Goal: Communication & Community: Answer question/provide support

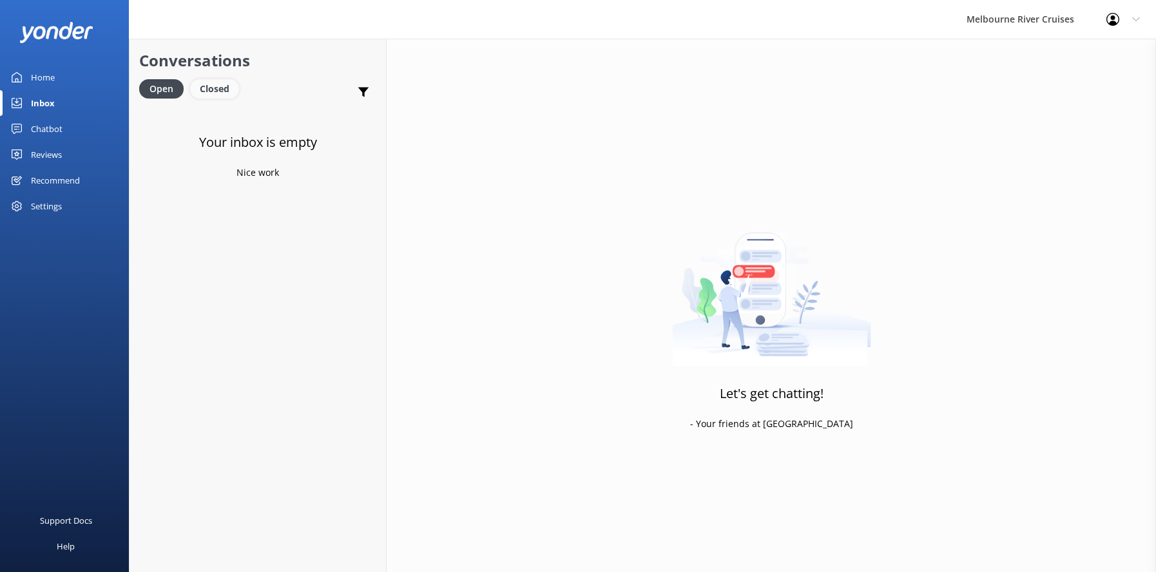
click at [209, 87] on div "Closed" at bounding box center [214, 88] width 49 height 19
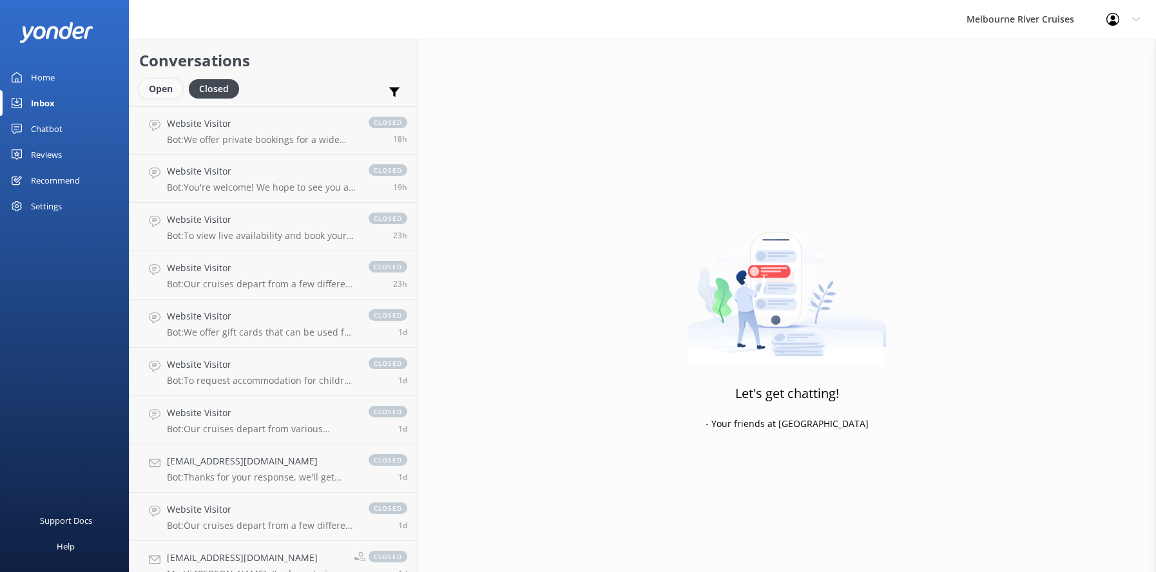
click at [152, 91] on div "Open" at bounding box center [160, 88] width 43 height 19
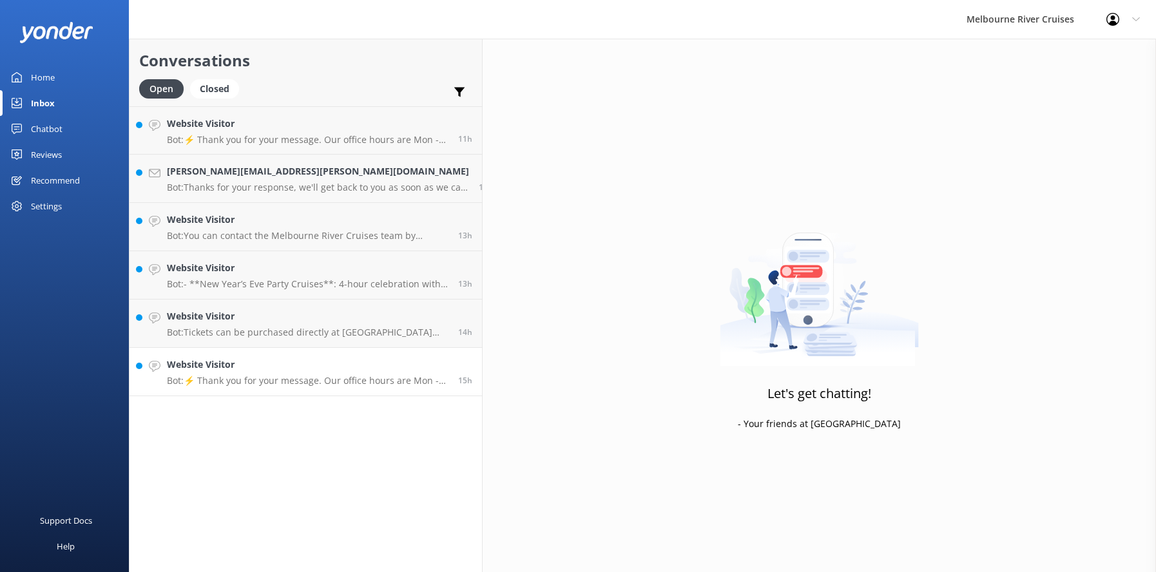
click at [257, 380] on p "Bot: ⚡ Thank you for your message. Our office hours are Mon - Fri 9.30am - 5pm.…" at bounding box center [308, 381] width 282 height 12
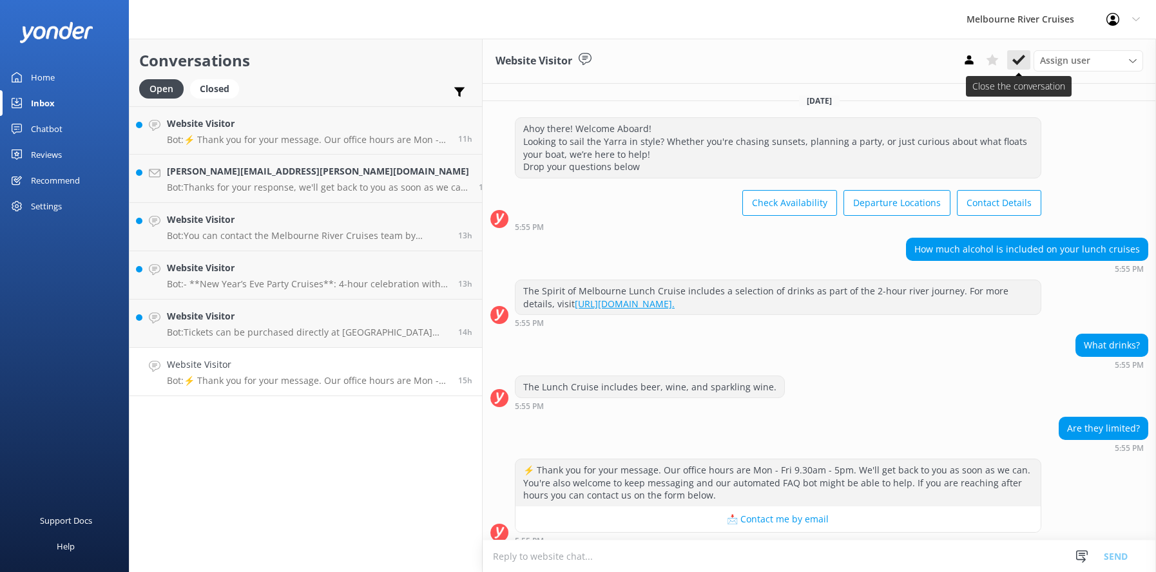
click at [1021, 54] on icon at bounding box center [1018, 59] width 13 height 13
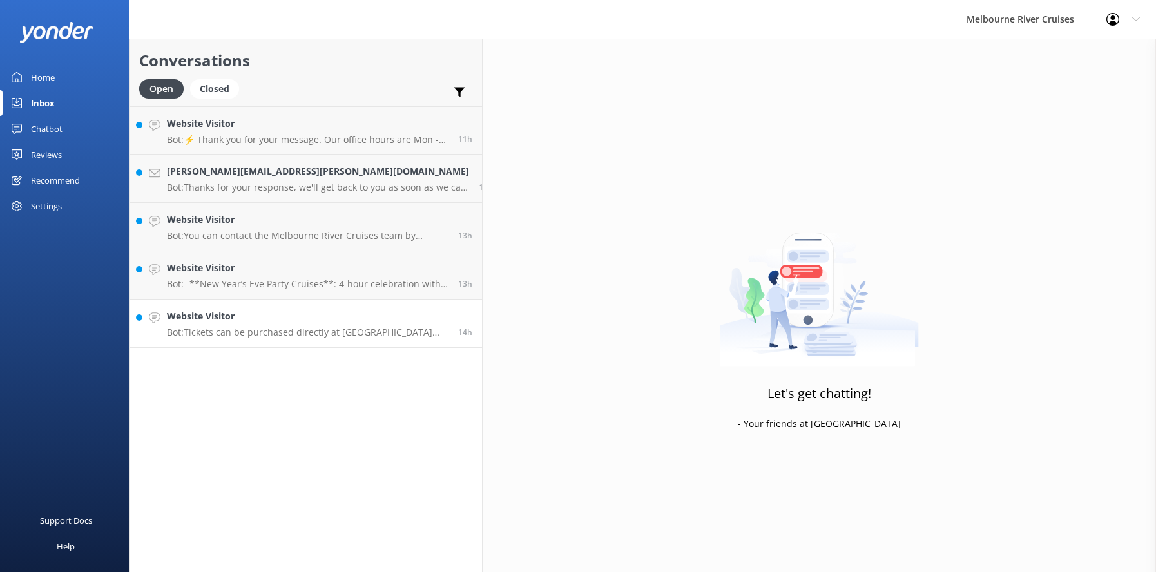
click at [227, 320] on h4 "Website Visitor" at bounding box center [308, 316] width 282 height 14
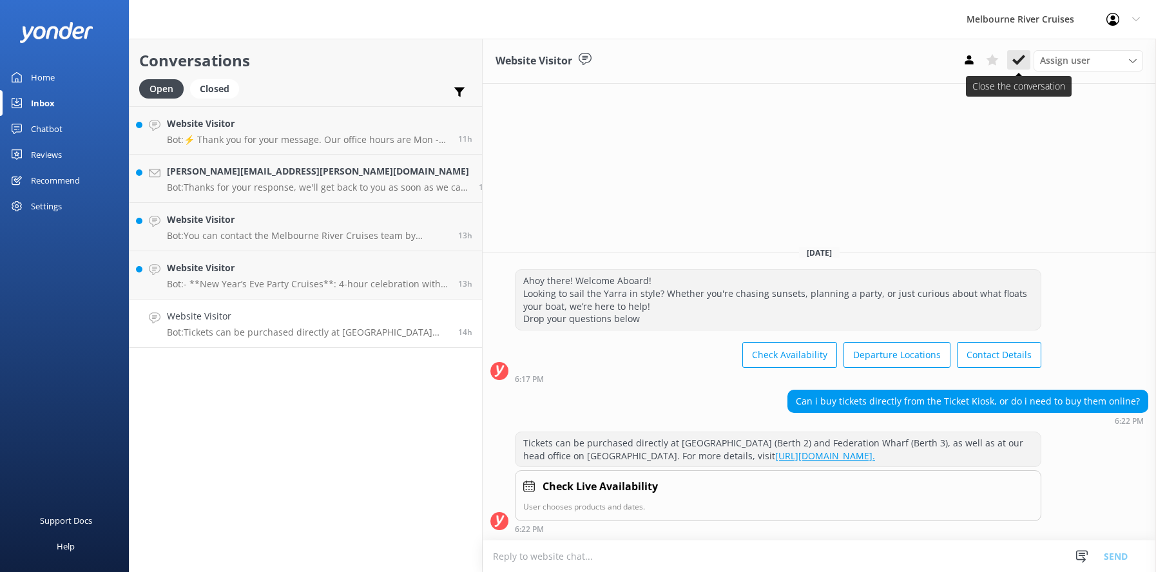
click at [1015, 57] on icon at bounding box center [1018, 59] width 13 height 13
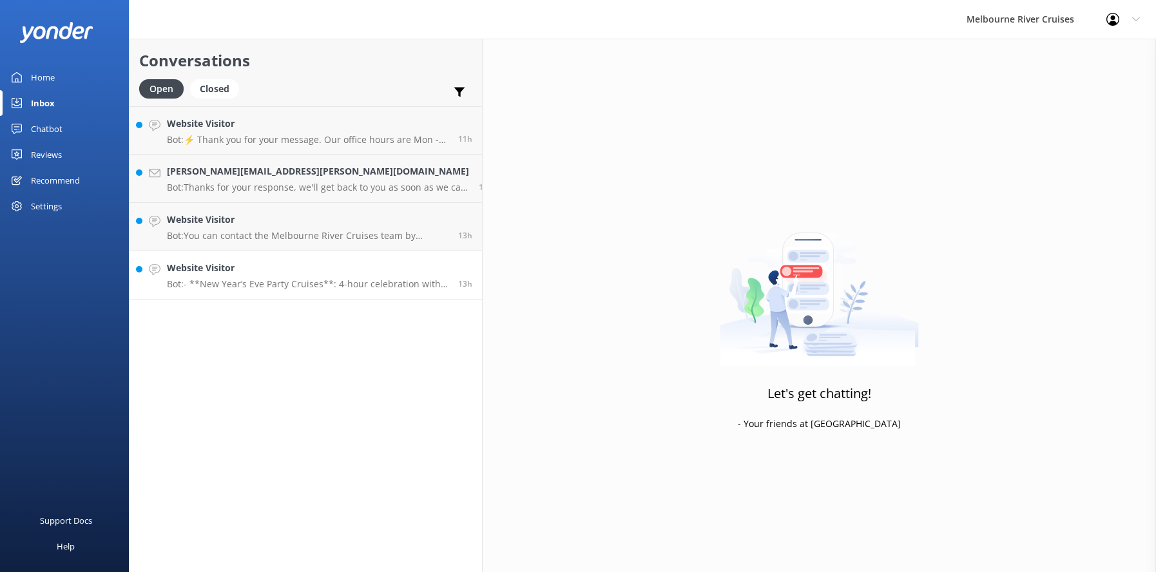
click at [246, 278] on div "Website Visitor Bot: - **New Year’s Eve Party Cruises**: 4-hour celebration wit…" at bounding box center [308, 275] width 282 height 28
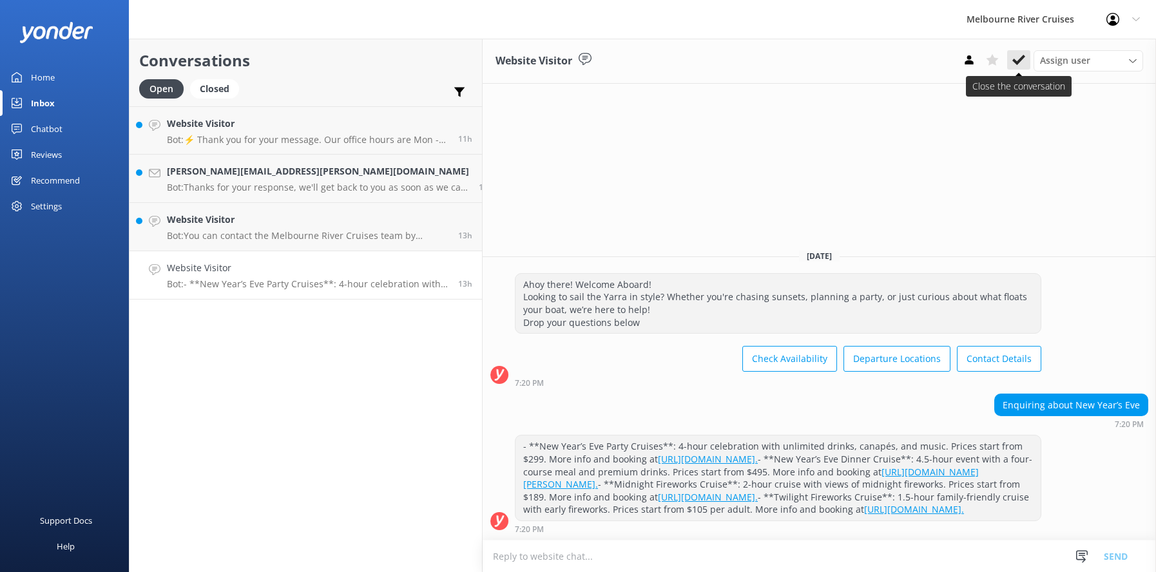
click at [1013, 55] on icon at bounding box center [1018, 59] width 13 height 13
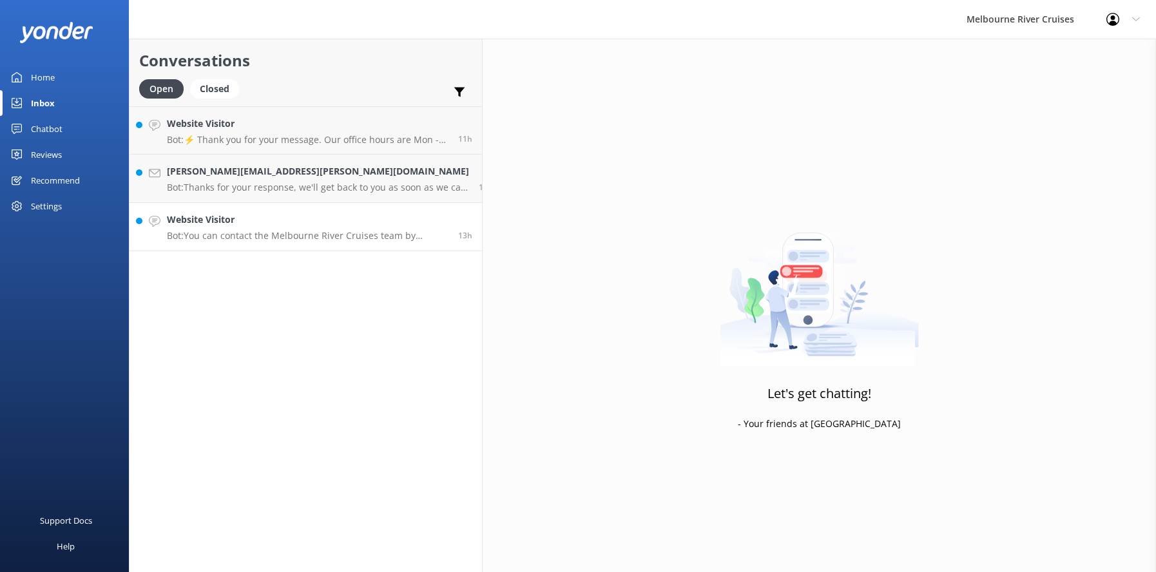
click at [234, 231] on p "Bot: You can contact the Melbourne River Cruises team by emailing [EMAIL_ADDRES…" at bounding box center [308, 236] width 282 height 12
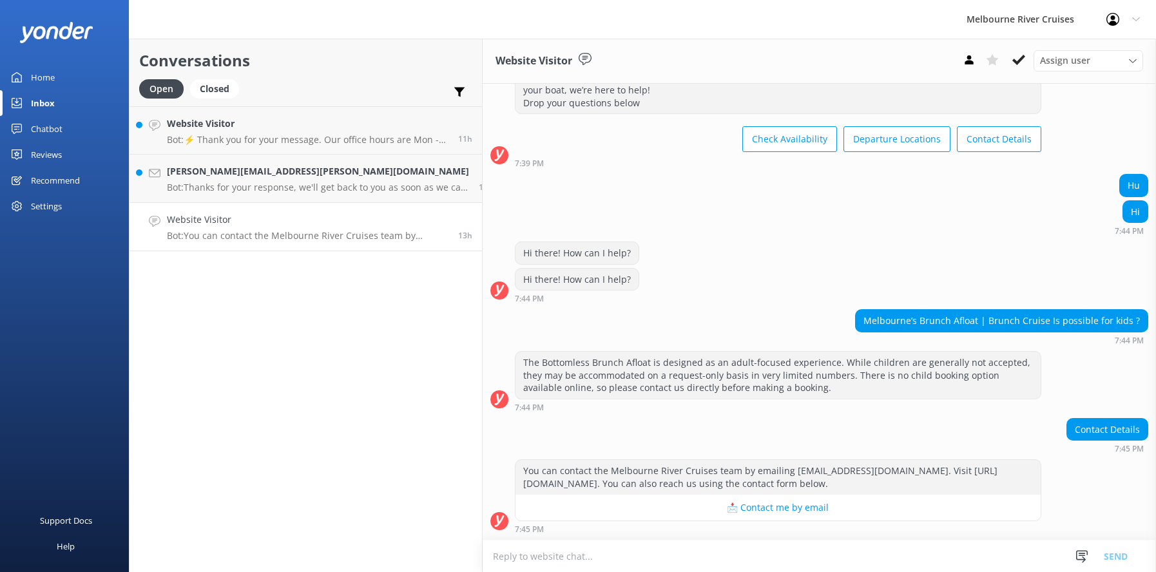
scroll to position [646, 0]
click at [221, 173] on h4 "[PERSON_NAME][EMAIL_ADDRESS][PERSON_NAME][DOMAIN_NAME]" at bounding box center [318, 171] width 302 height 14
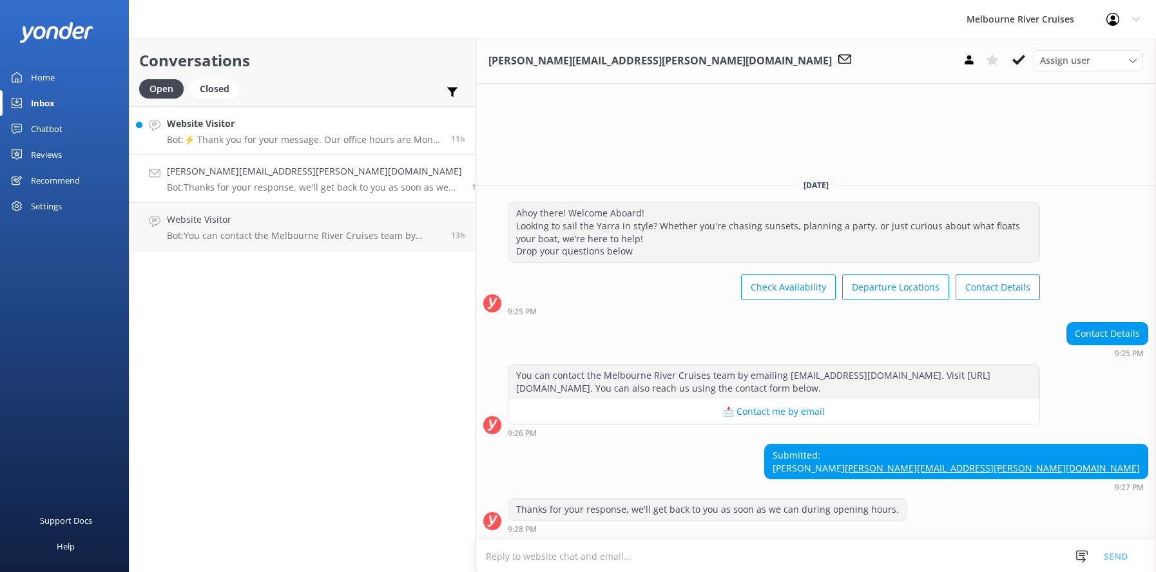
click at [204, 133] on div "Website Visitor Bot: ⚡ Thank you for your message. Our office hours are Mon - F…" at bounding box center [304, 131] width 275 height 28
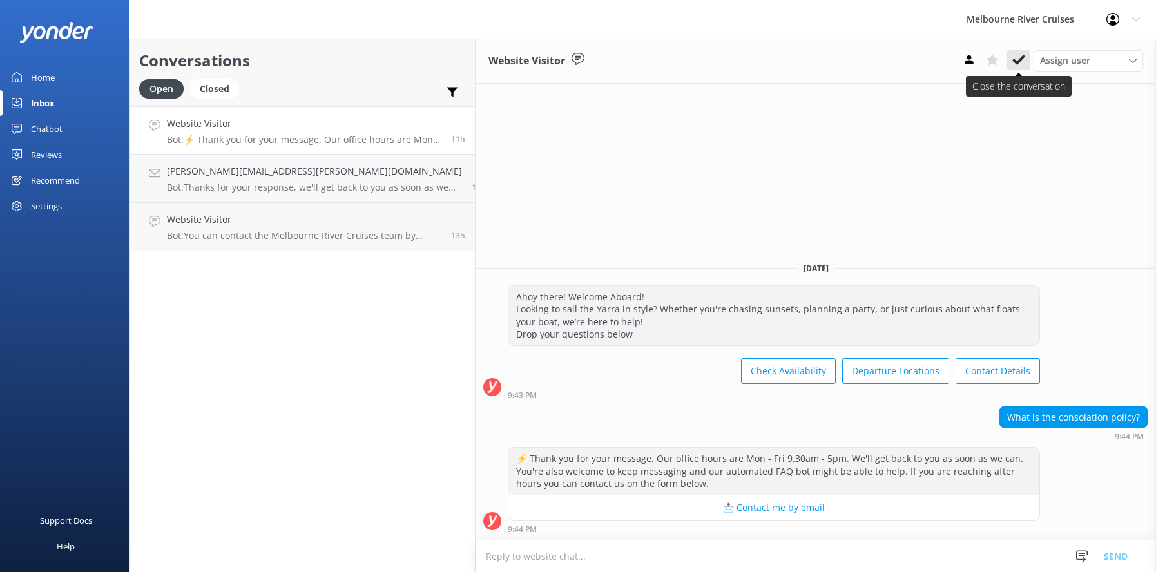
click at [1019, 63] on use at bounding box center [1018, 60] width 13 height 10
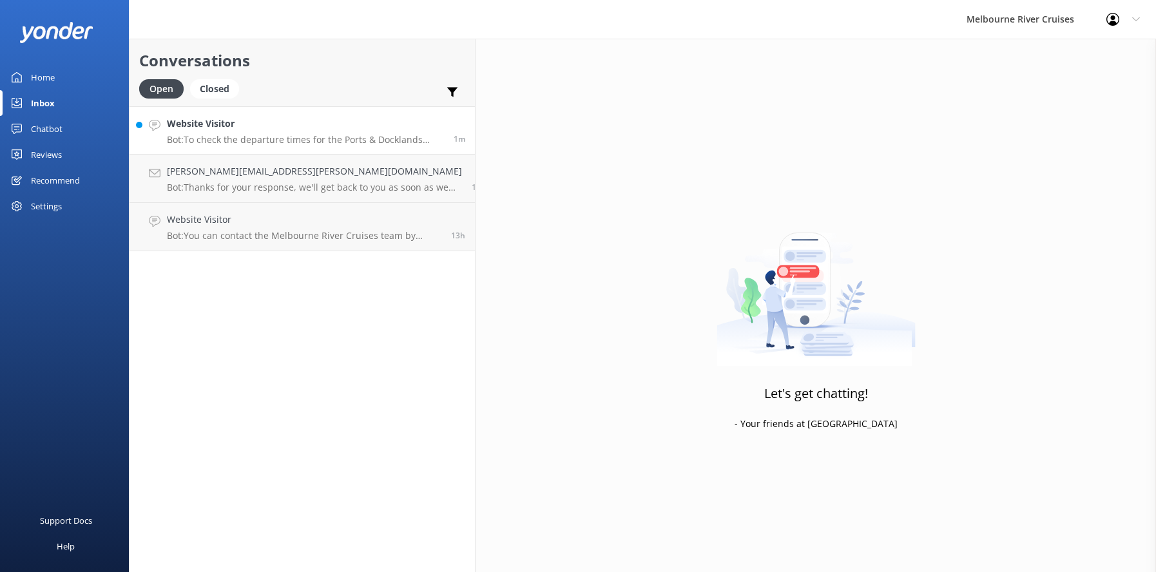
click at [212, 124] on h4 "Website Visitor" at bounding box center [305, 124] width 277 height 14
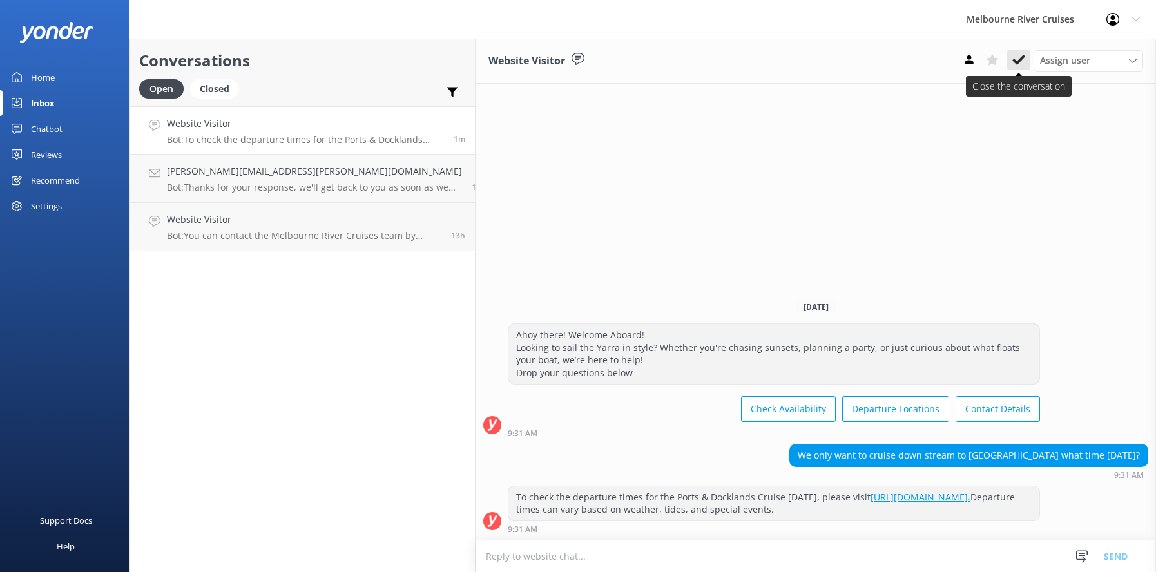
click at [1015, 61] on use at bounding box center [1018, 60] width 13 height 10
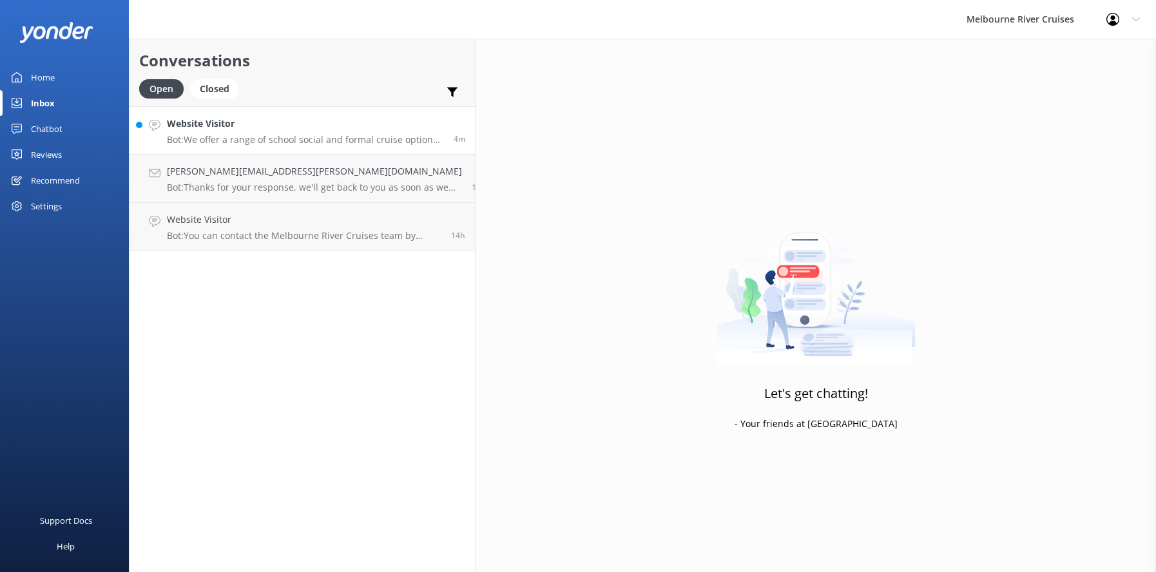
click at [215, 129] on h4 "Website Visitor" at bounding box center [305, 124] width 277 height 14
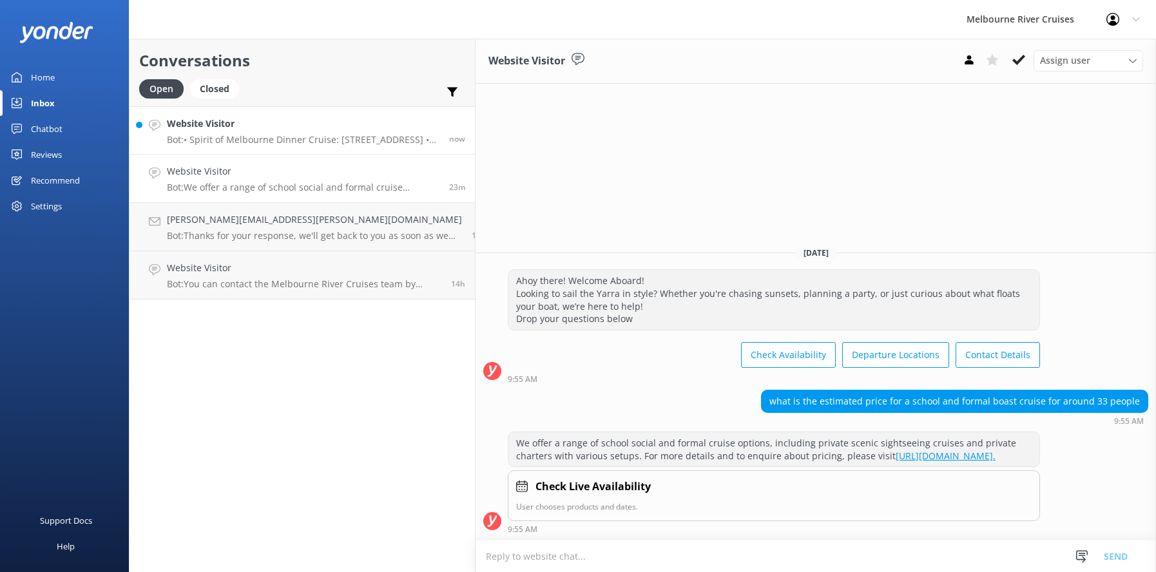
click at [238, 131] on h4 "Website Visitor" at bounding box center [303, 124] width 273 height 14
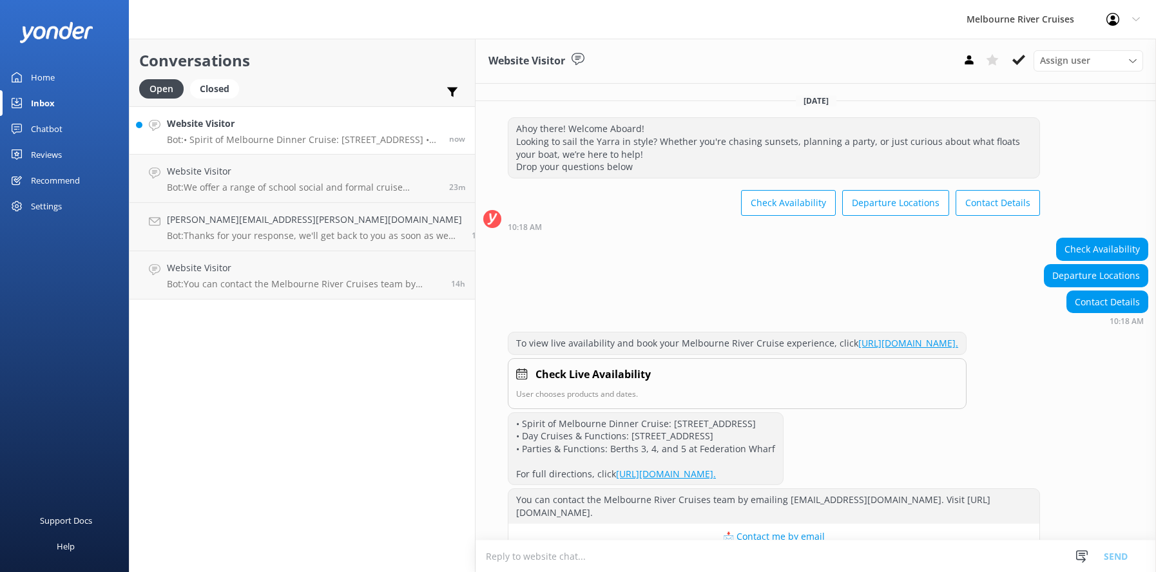
scroll to position [41, 0]
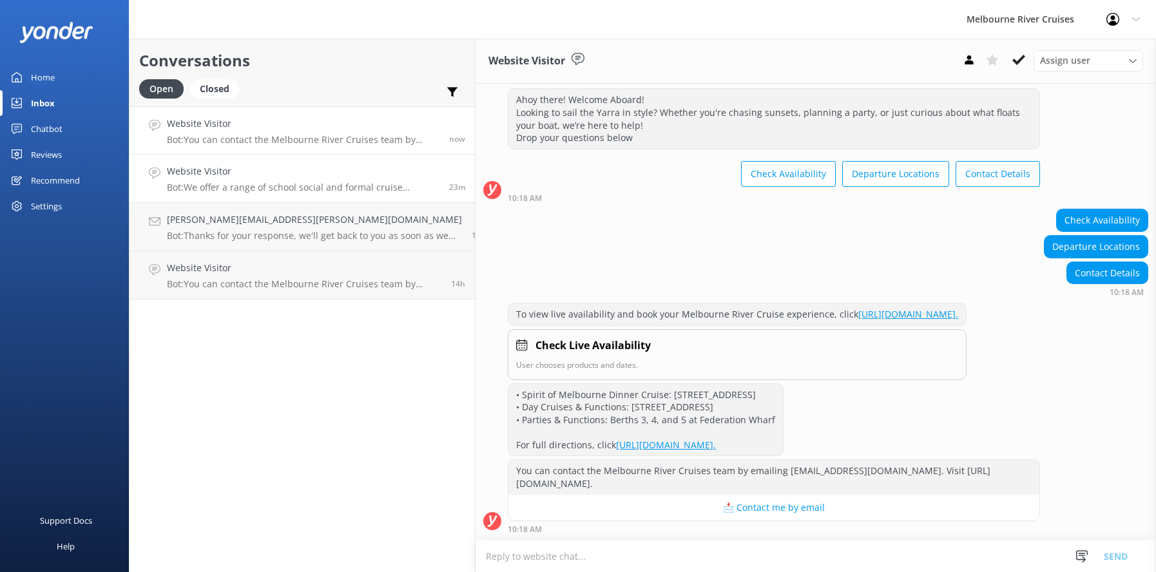
click at [221, 180] on div "Website Visitor Bot: We offer a range of school social and formal cruise option…" at bounding box center [303, 178] width 273 height 28
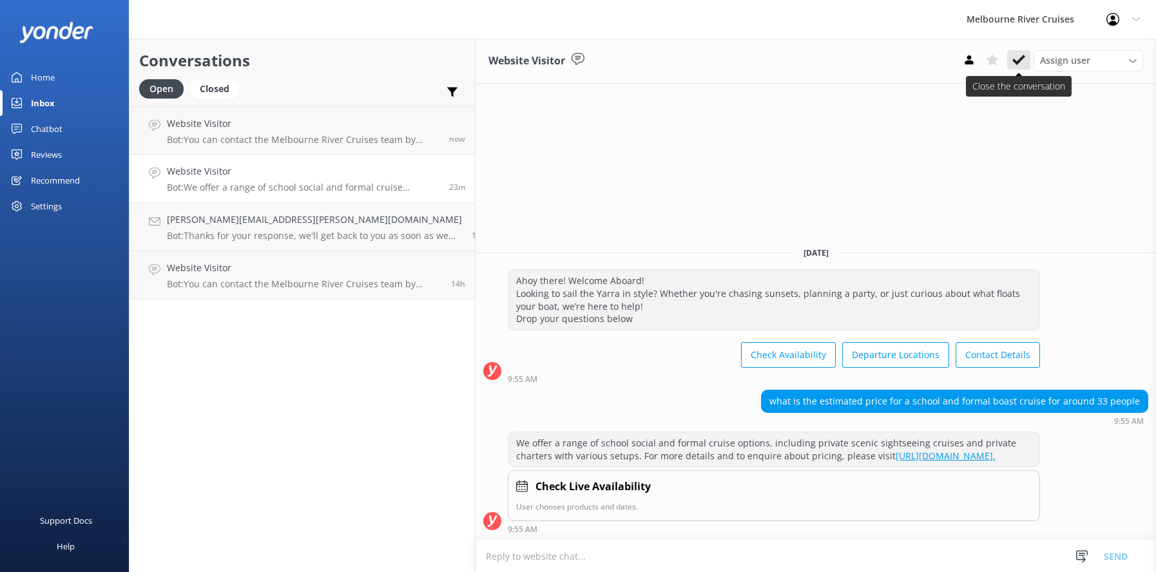
click at [1017, 59] on icon at bounding box center [1018, 59] width 13 height 13
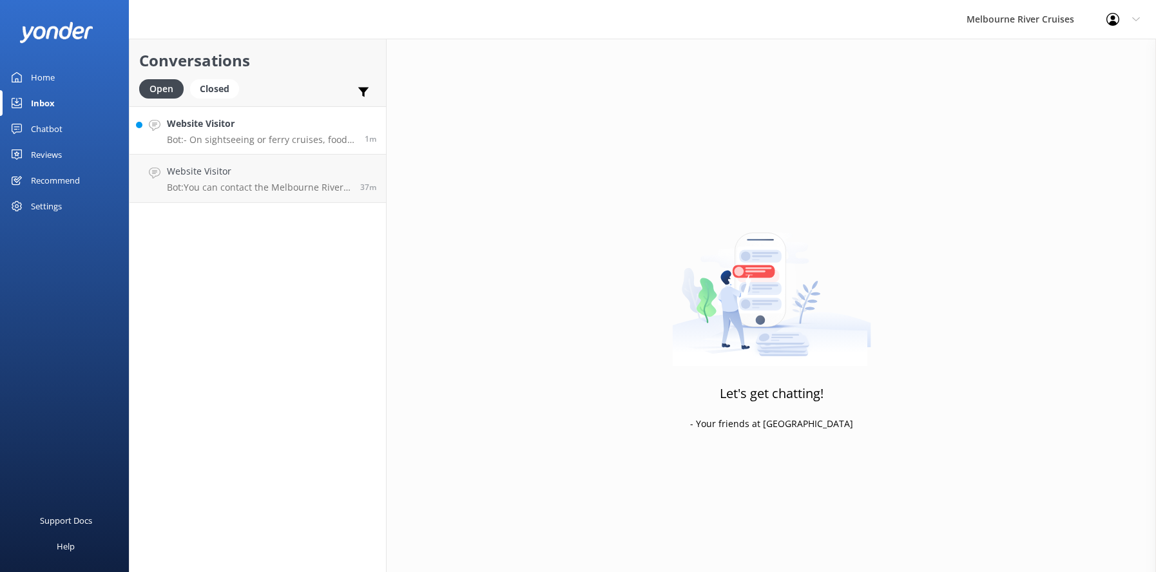
click at [217, 133] on div "Website Visitor Bot: - On sightseeing or ferry cruises, food and drinks are not…" at bounding box center [261, 131] width 188 height 28
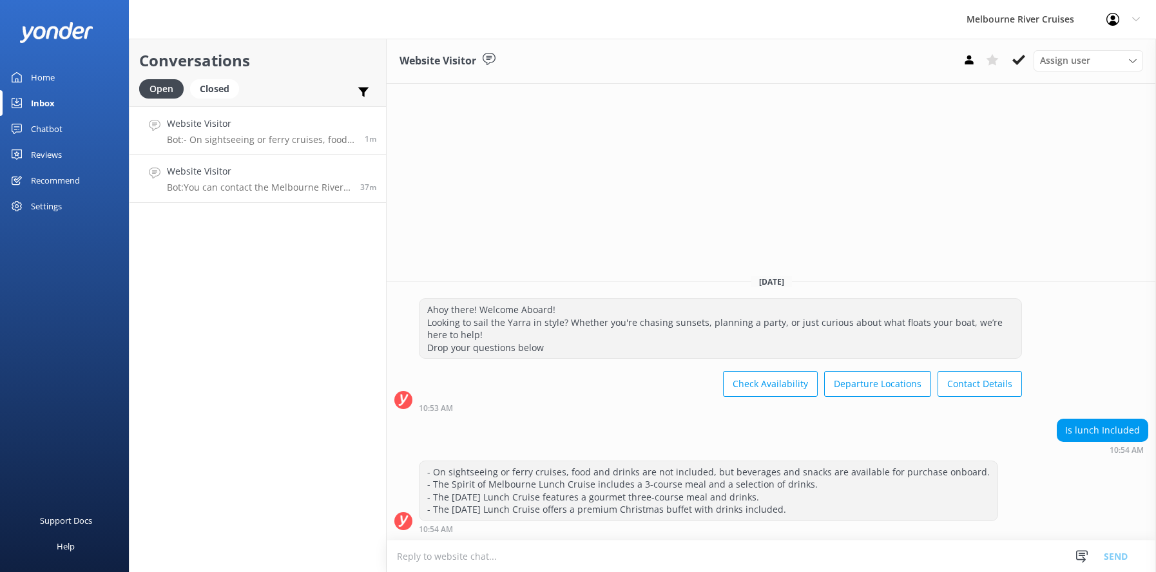
click at [225, 171] on h4 "Website Visitor" at bounding box center [259, 171] width 184 height 14
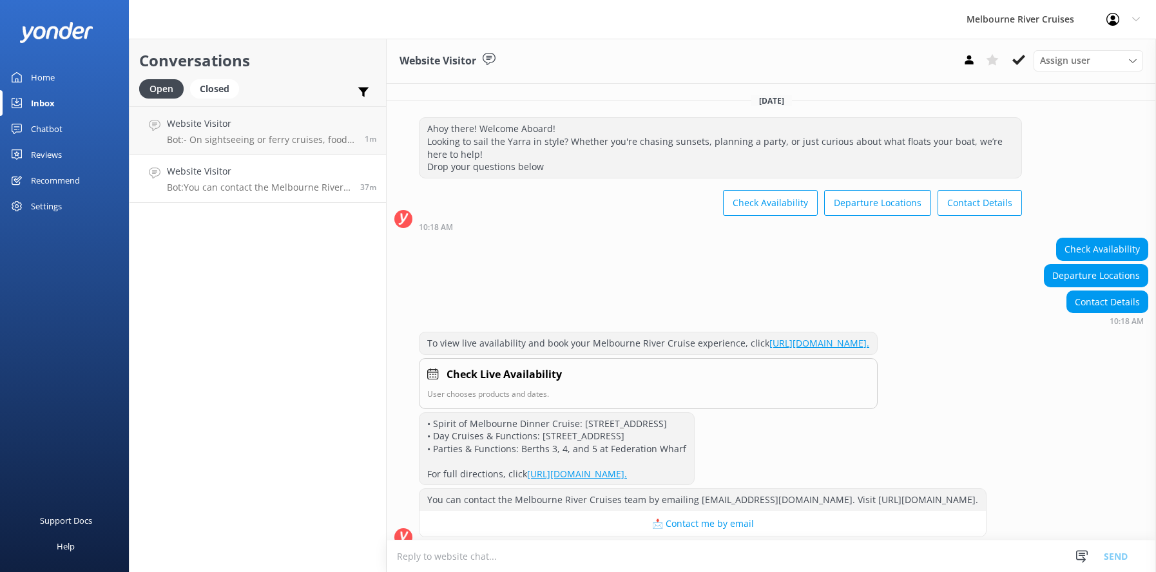
scroll to position [41, 0]
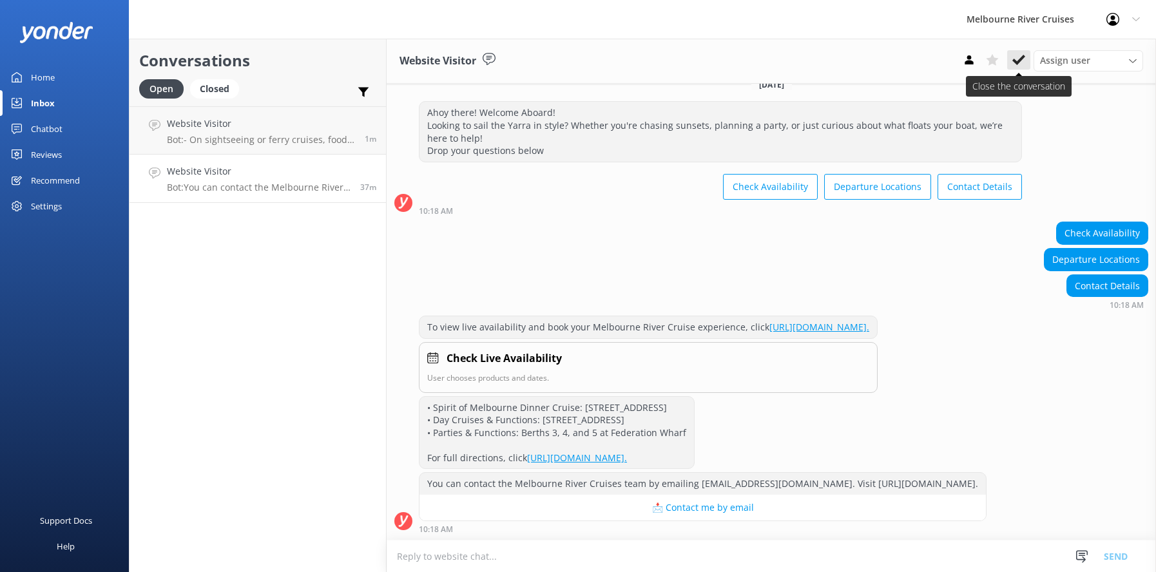
click at [1014, 62] on use at bounding box center [1018, 60] width 13 height 10
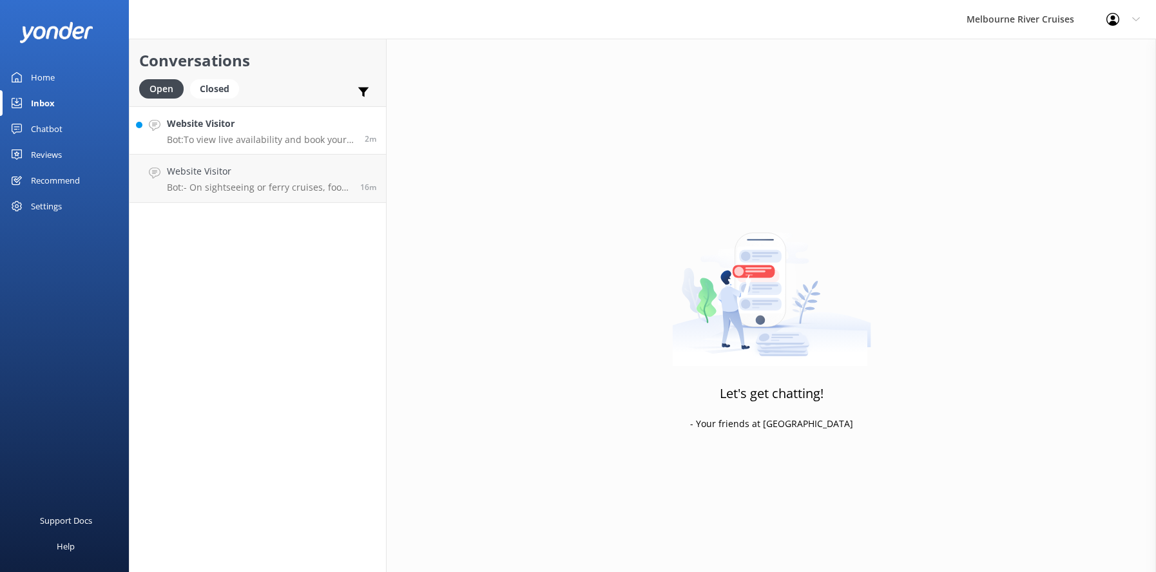
click at [206, 129] on h4 "Website Visitor" at bounding box center [261, 124] width 188 height 14
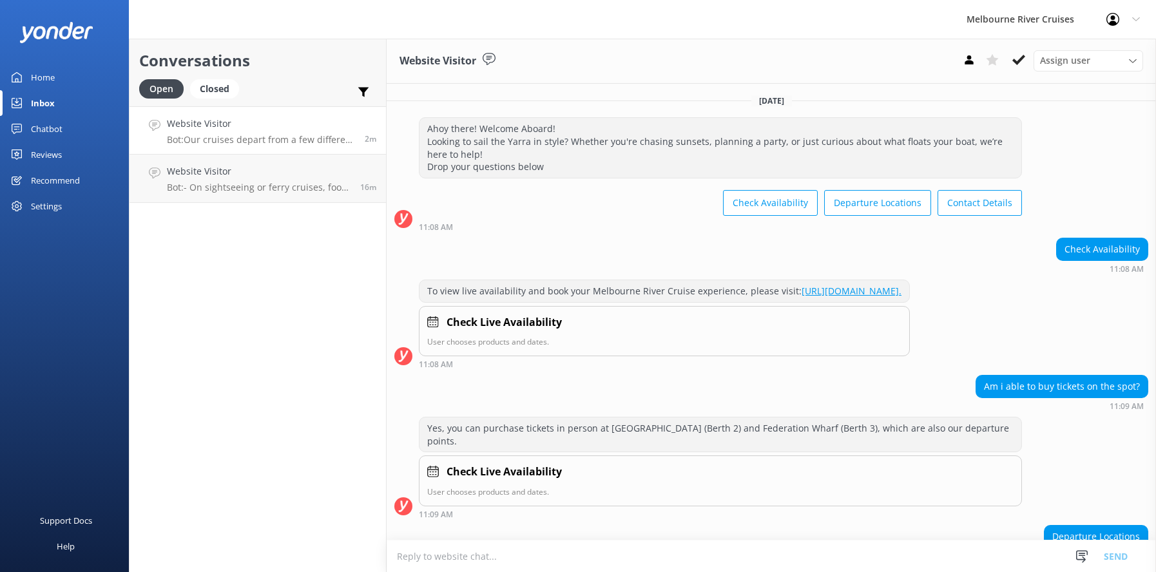
scroll to position [157, 0]
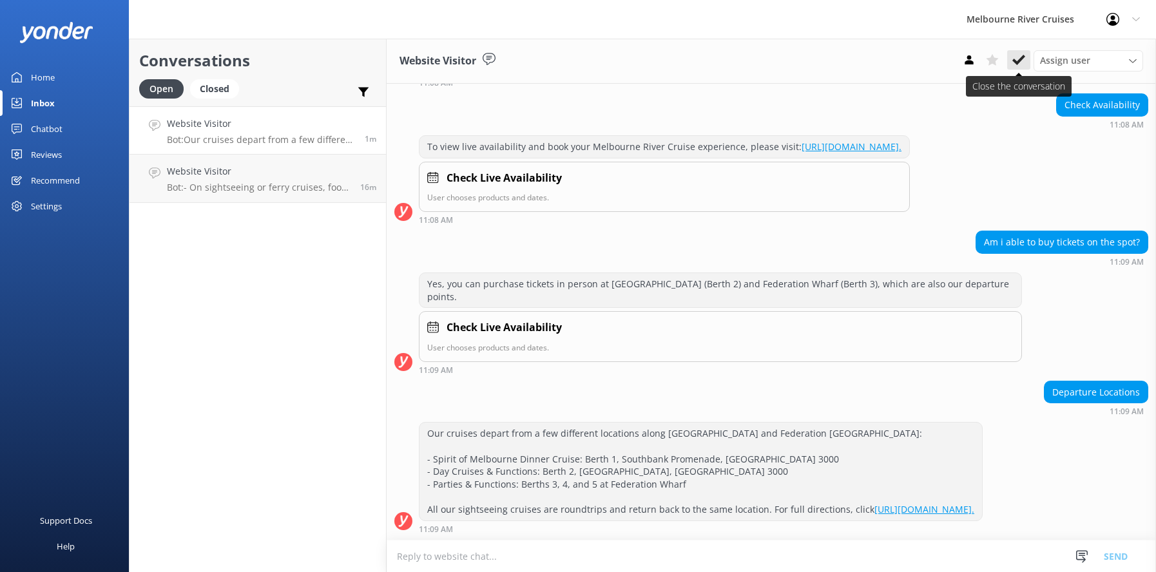
click at [1017, 62] on use at bounding box center [1018, 60] width 13 height 10
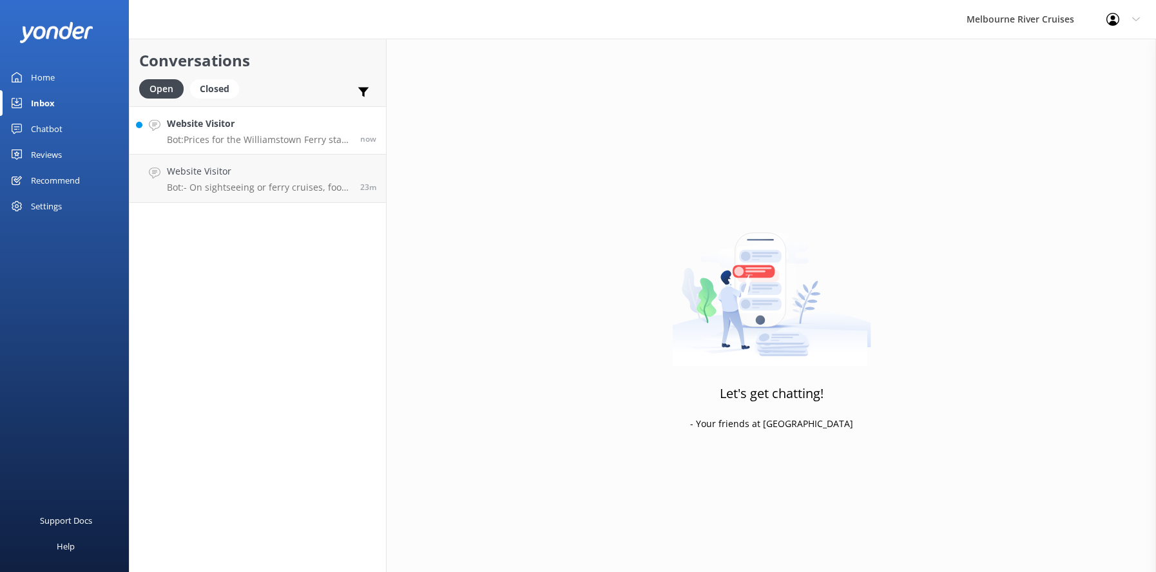
click at [240, 129] on h4 "Website Visitor" at bounding box center [259, 124] width 184 height 14
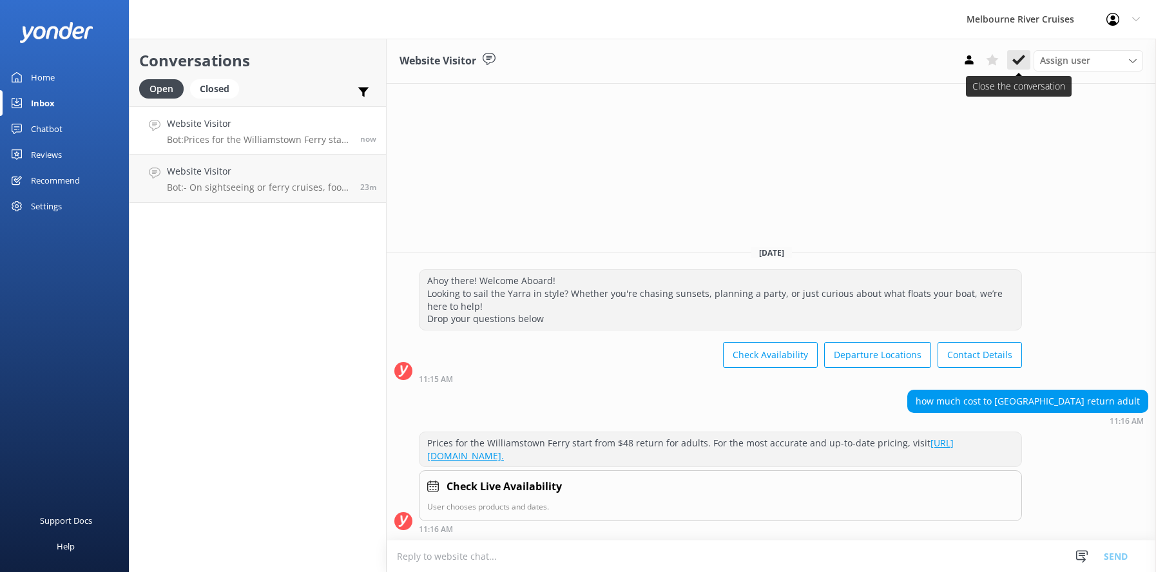
click at [1017, 57] on icon at bounding box center [1018, 59] width 13 height 13
